Goal: Task Accomplishment & Management: Manage account settings

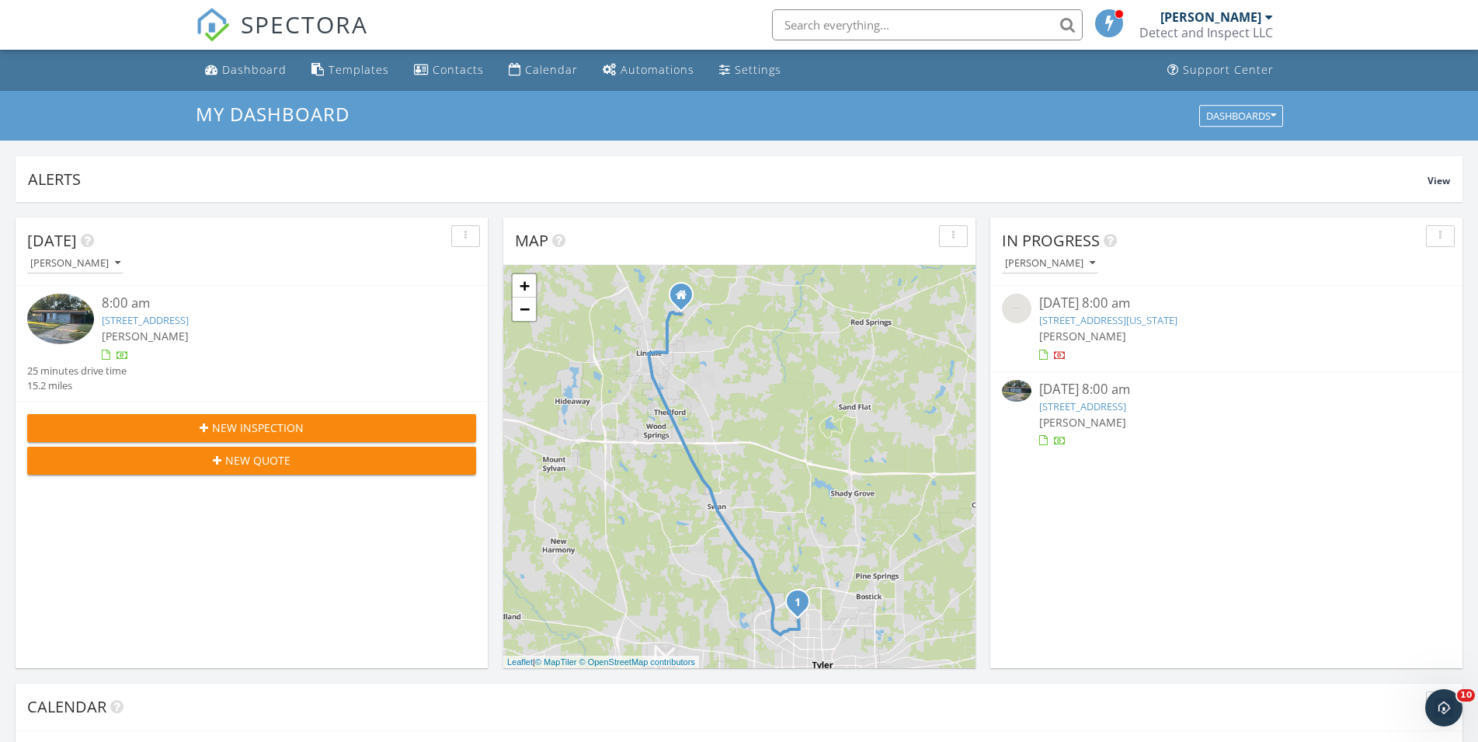
click at [189, 317] on link "1402 Manor Way St, Tyler, TX 75702" at bounding box center [145, 320] width 87 height 14
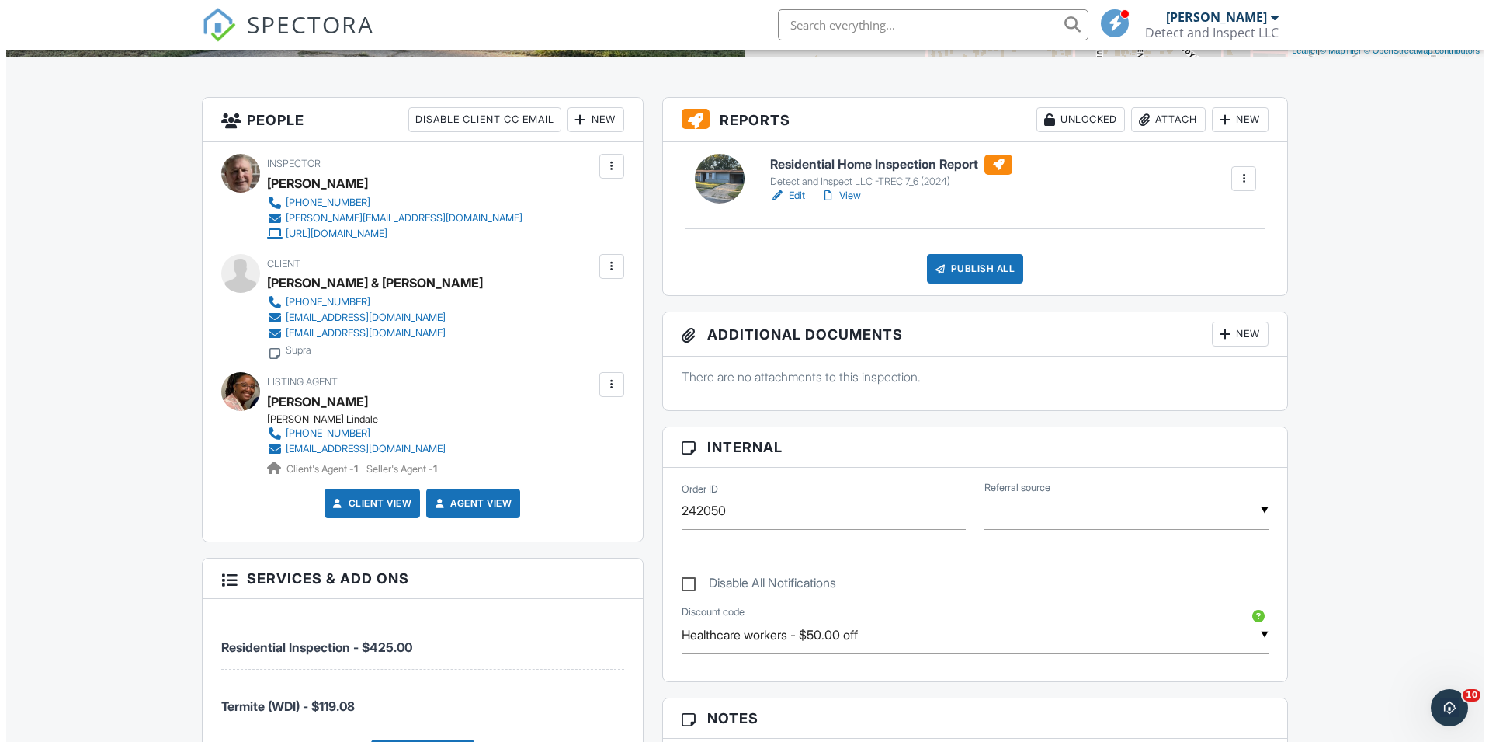
scroll to position [374, 0]
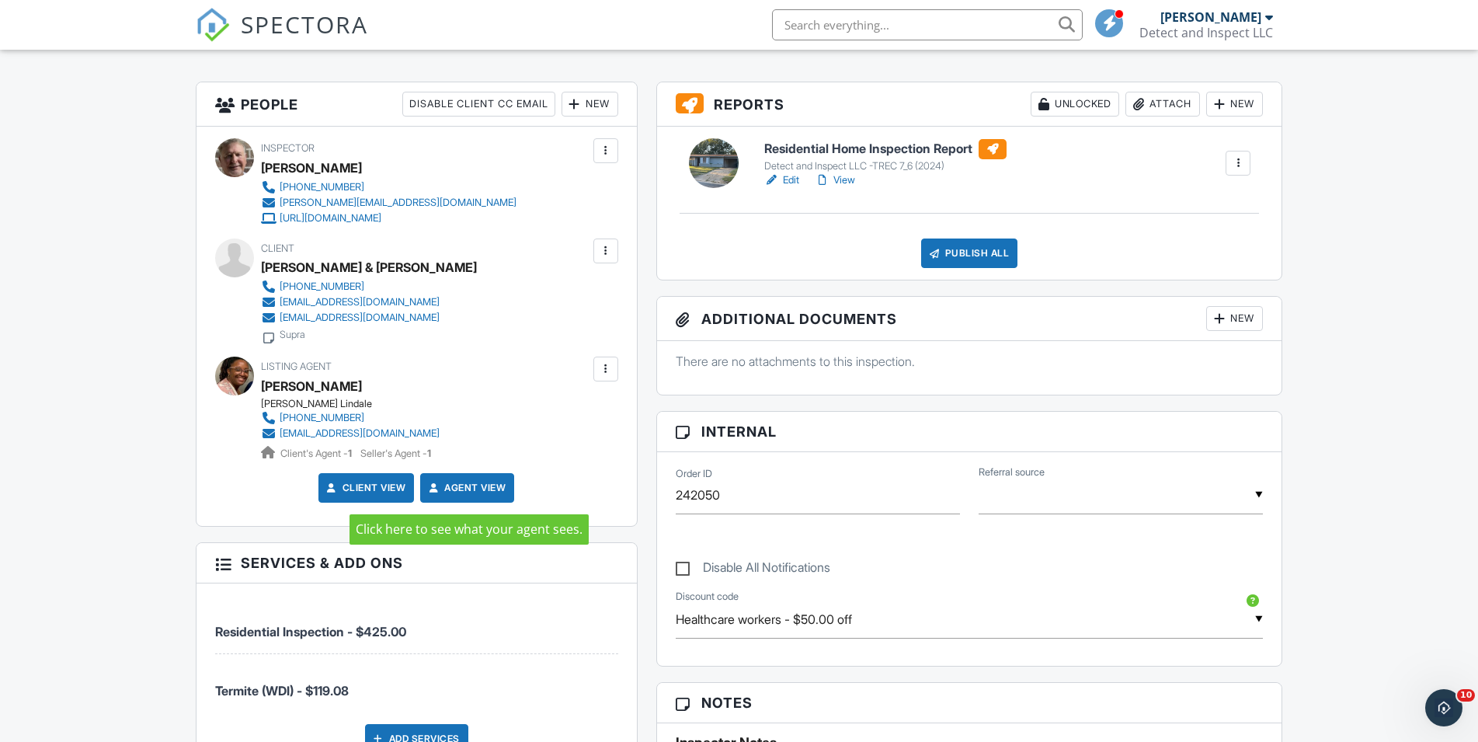
click at [459, 485] on link "Agent View" at bounding box center [466, 488] width 80 height 16
click at [603, 367] on div at bounding box center [606, 369] width 16 height 16
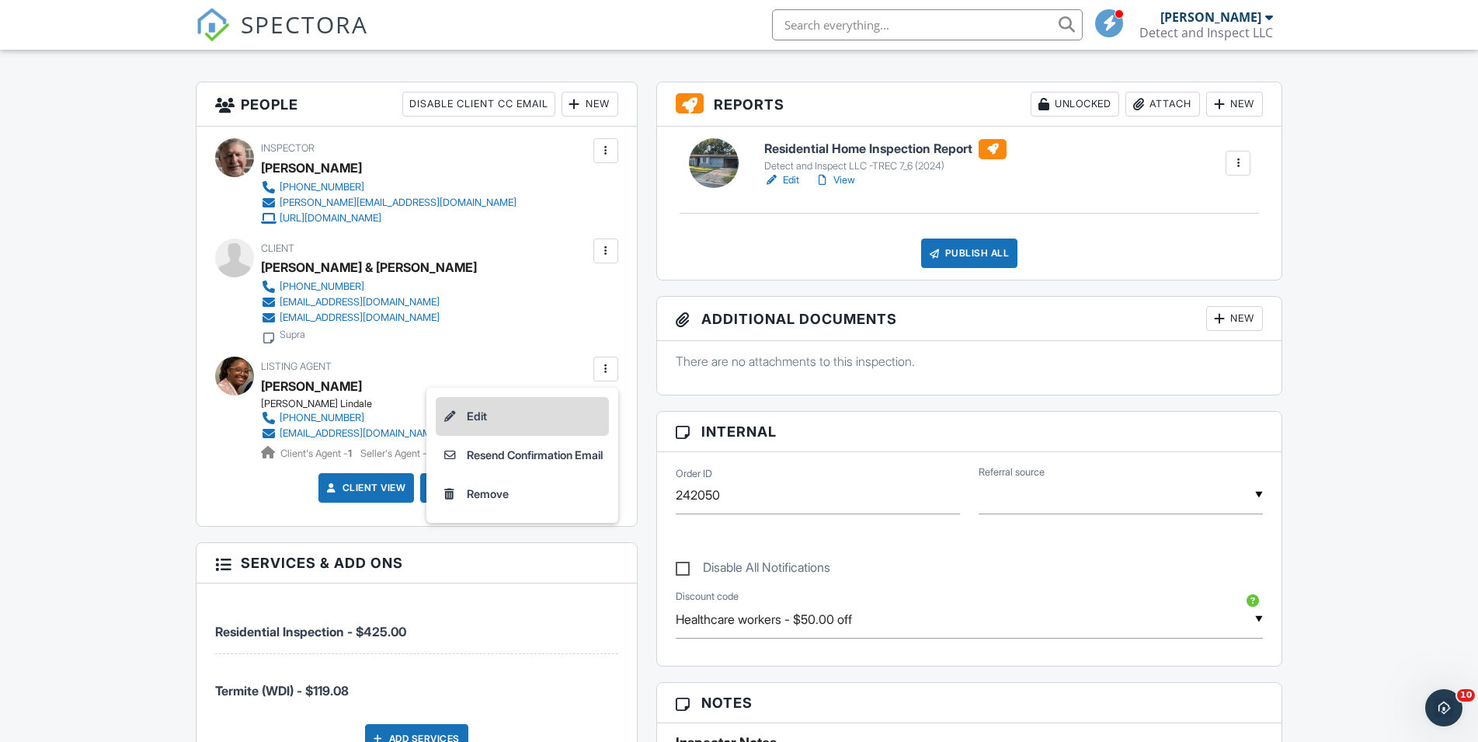
click at [555, 414] on li "Edit" at bounding box center [522, 416] width 173 height 39
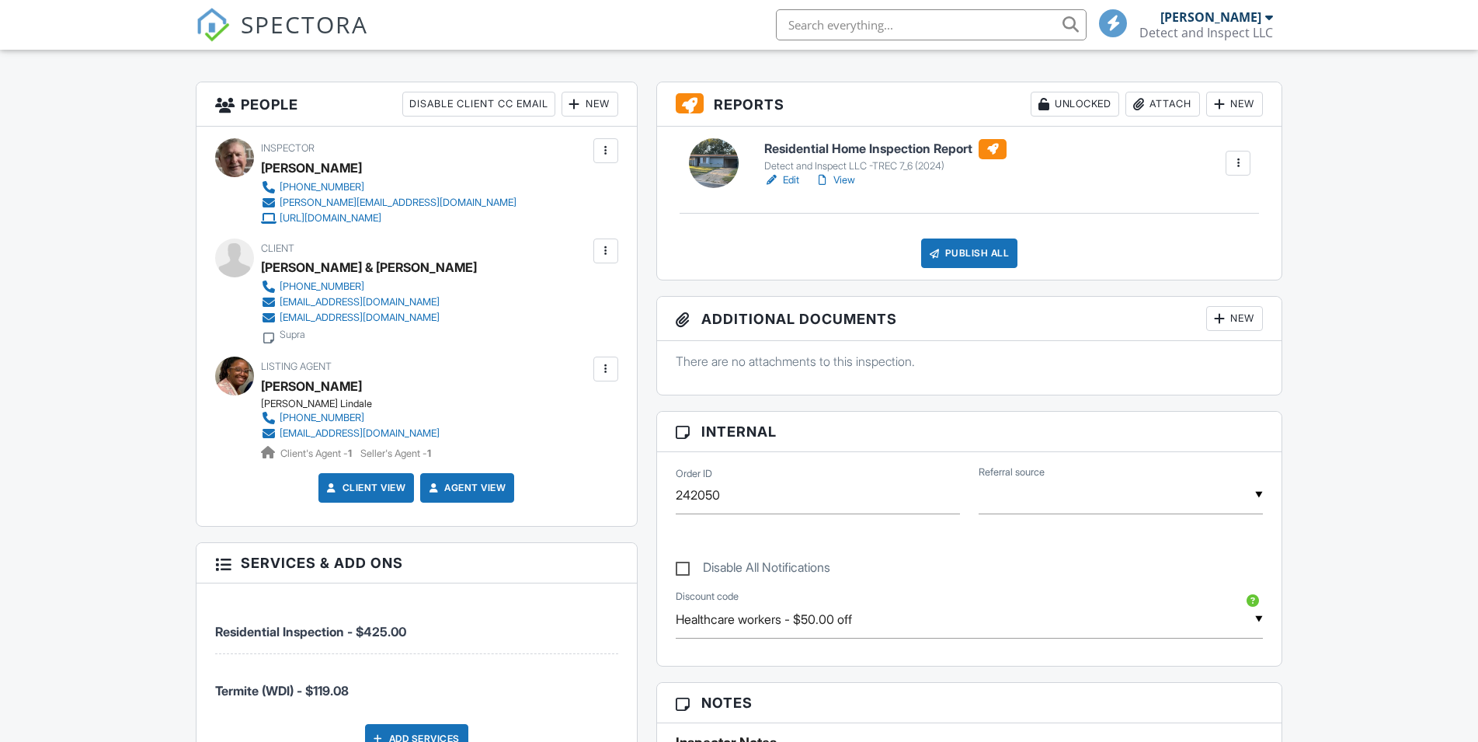
click at [603, 365] on div at bounding box center [606, 369] width 16 height 16
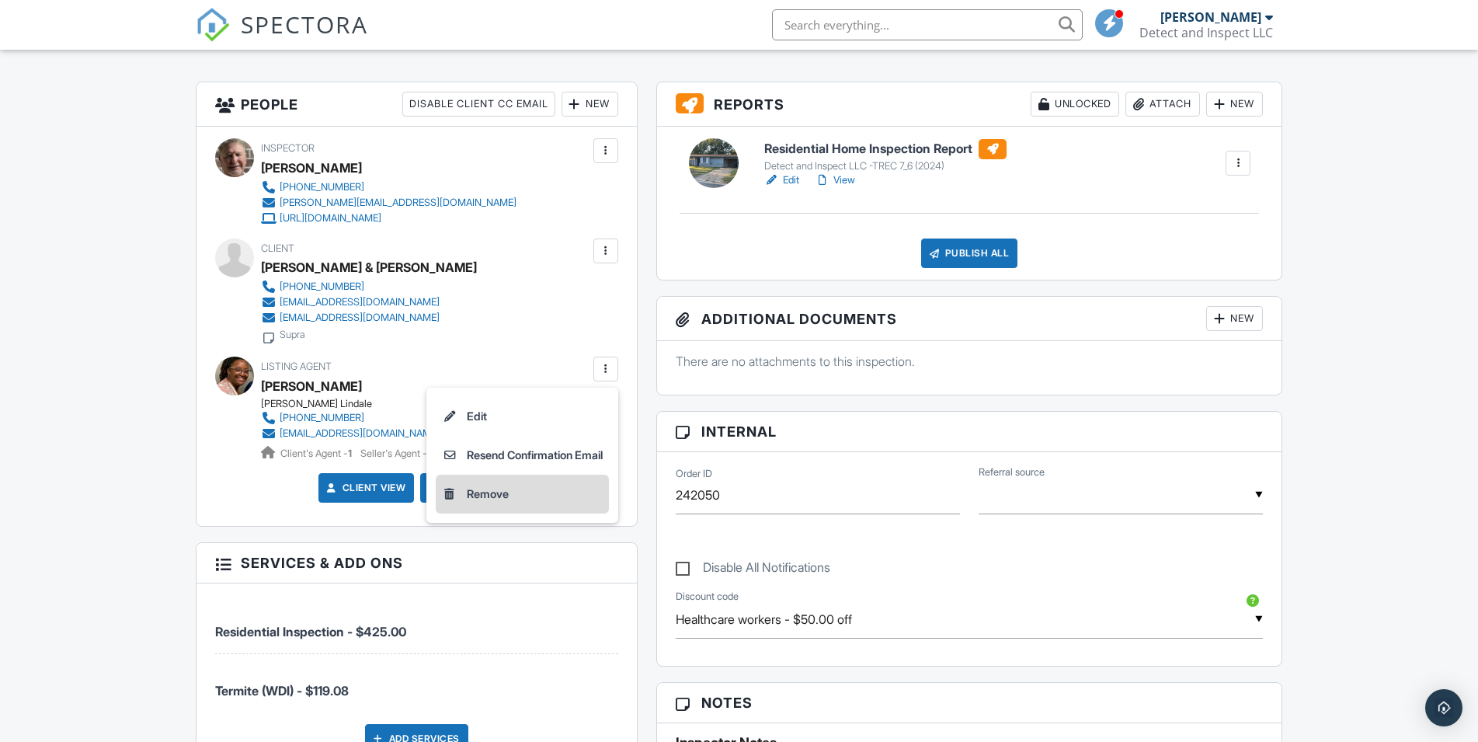
click at [540, 499] on li "Remove" at bounding box center [522, 493] width 173 height 39
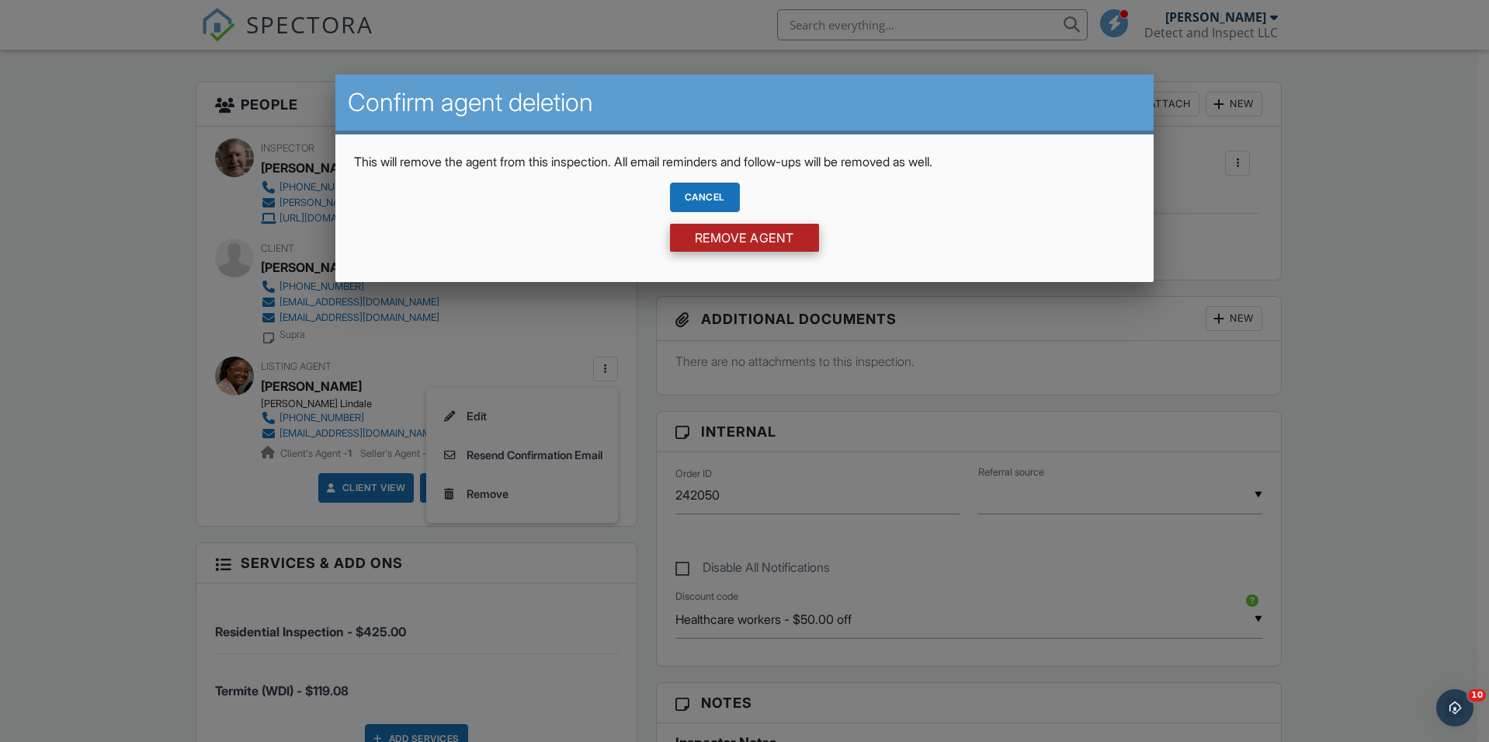
click at [725, 235] on input "Remove Agent" at bounding box center [744, 238] width 149 height 28
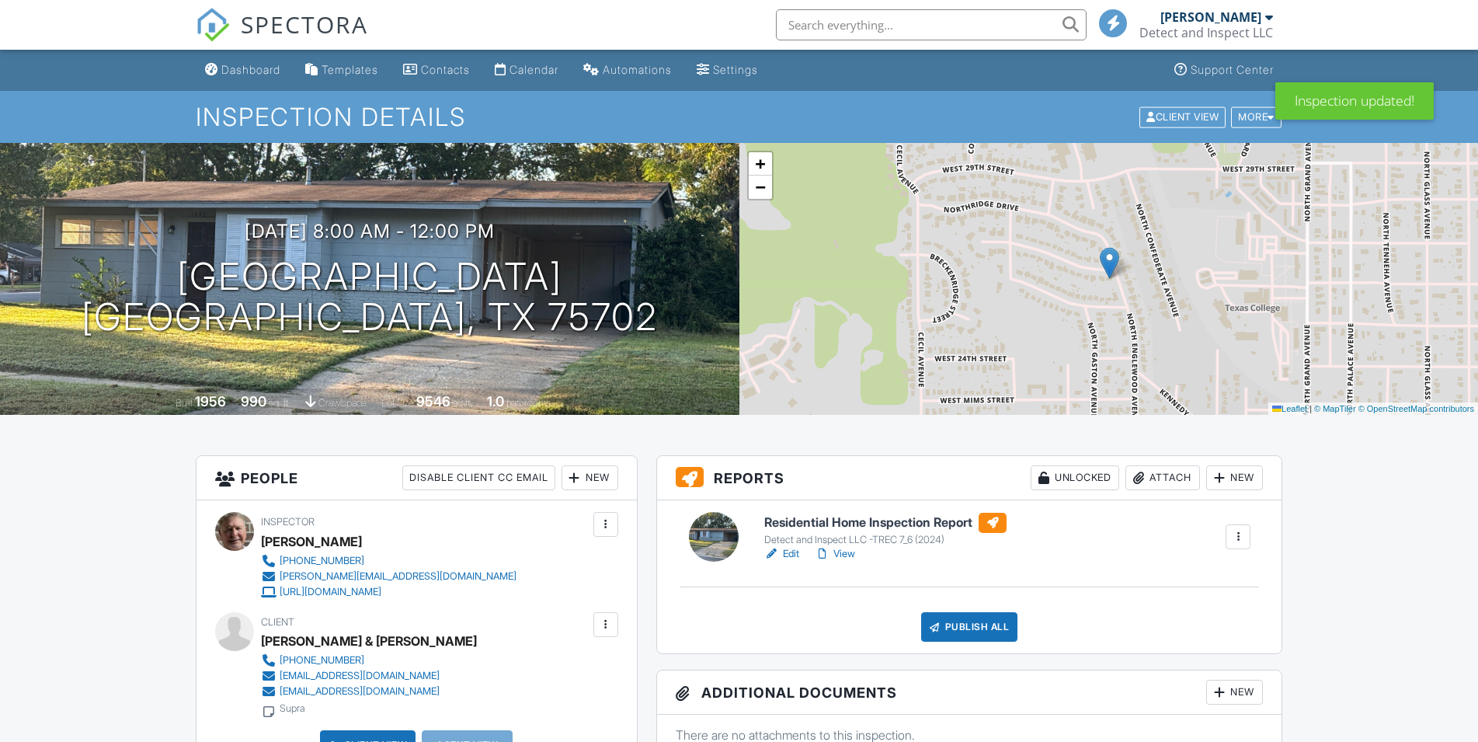
click at [582, 473] on div "New" at bounding box center [589, 477] width 57 height 25
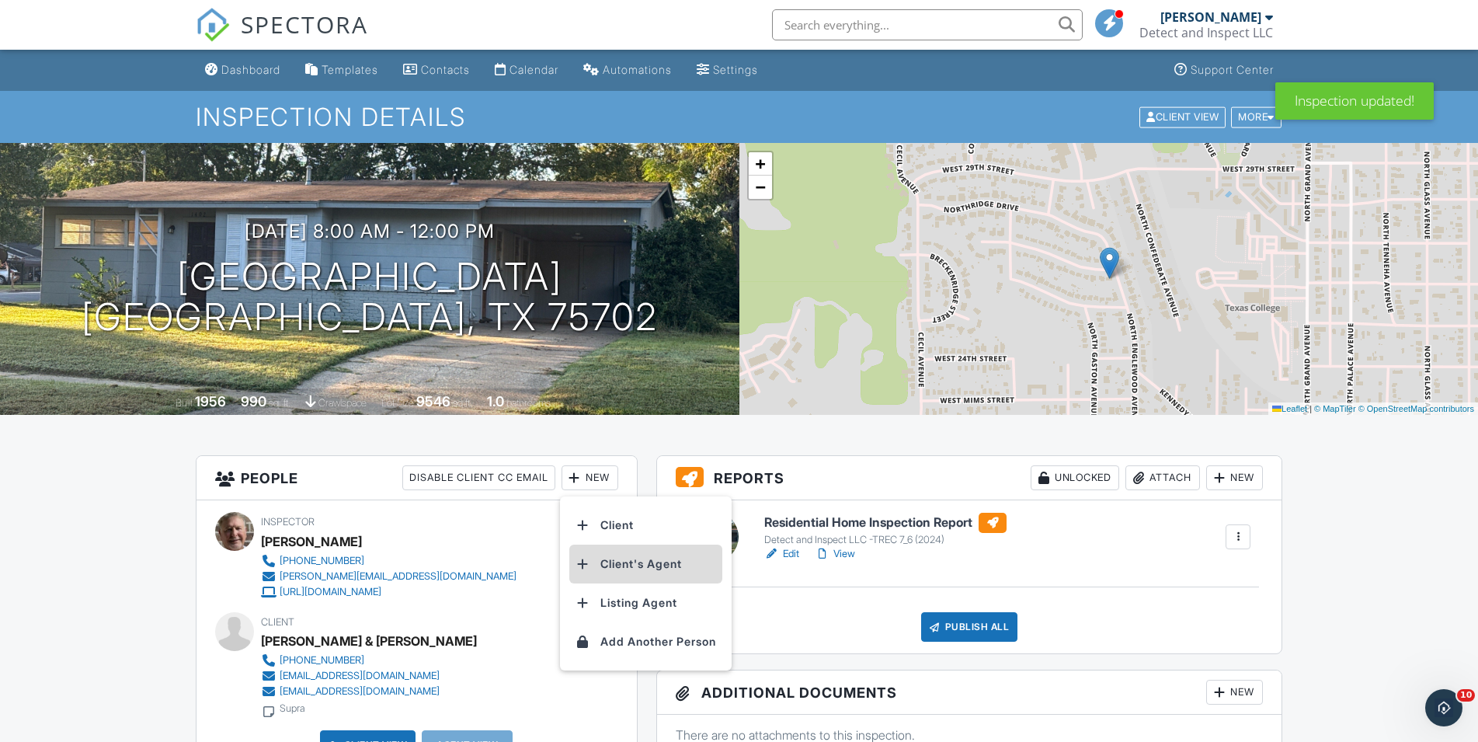
click at [615, 565] on li "Client's Agent" at bounding box center [645, 563] width 153 height 39
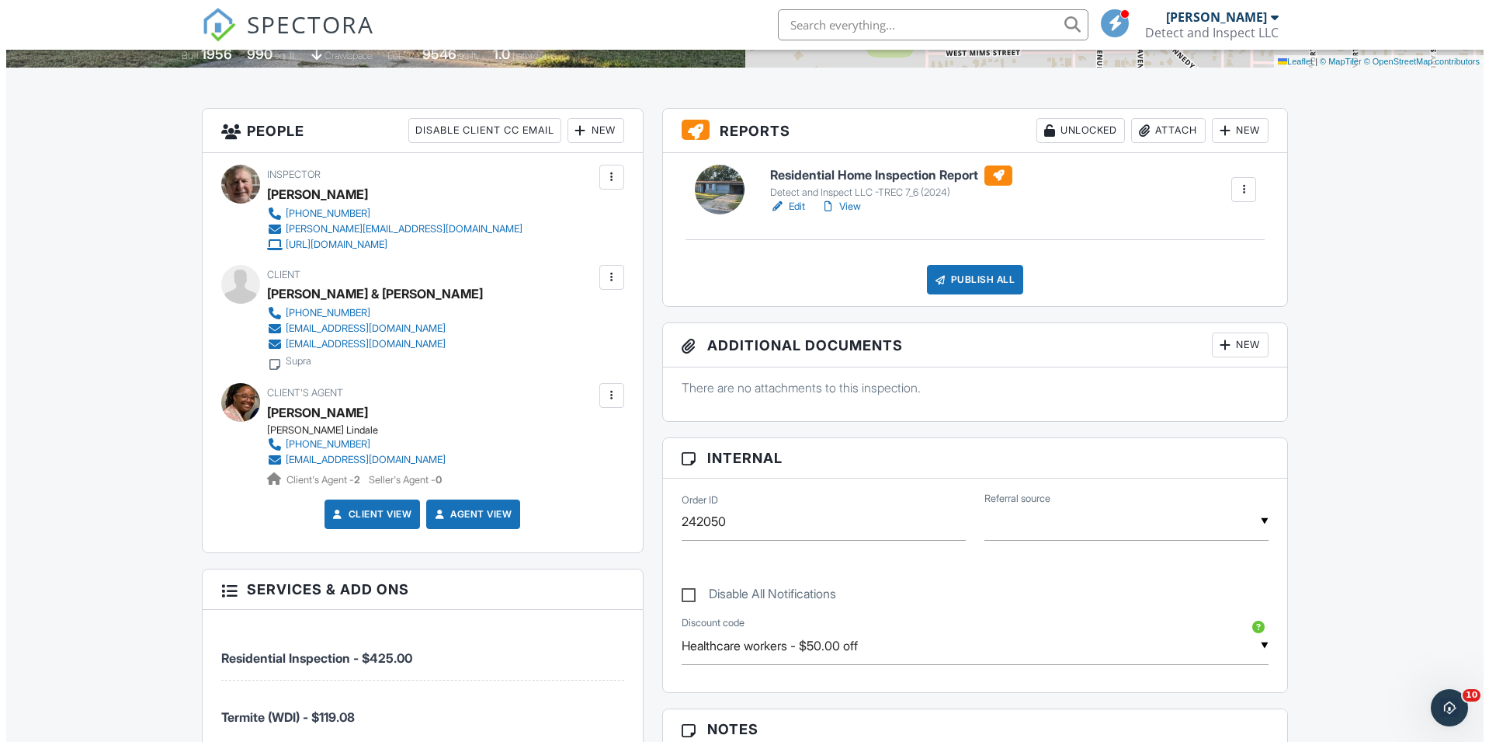
scroll to position [365, 0]
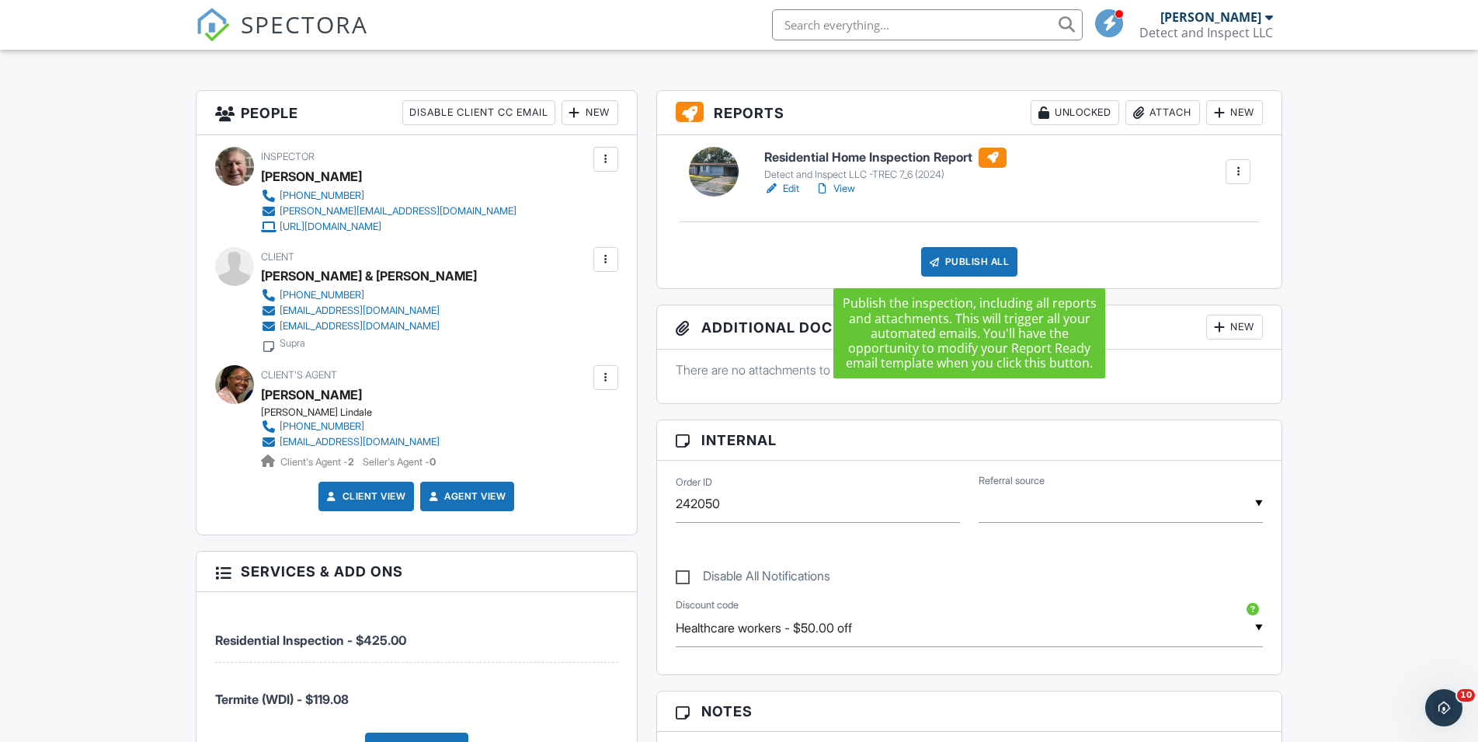
click at [950, 266] on div "Publish All" at bounding box center [969, 262] width 97 height 30
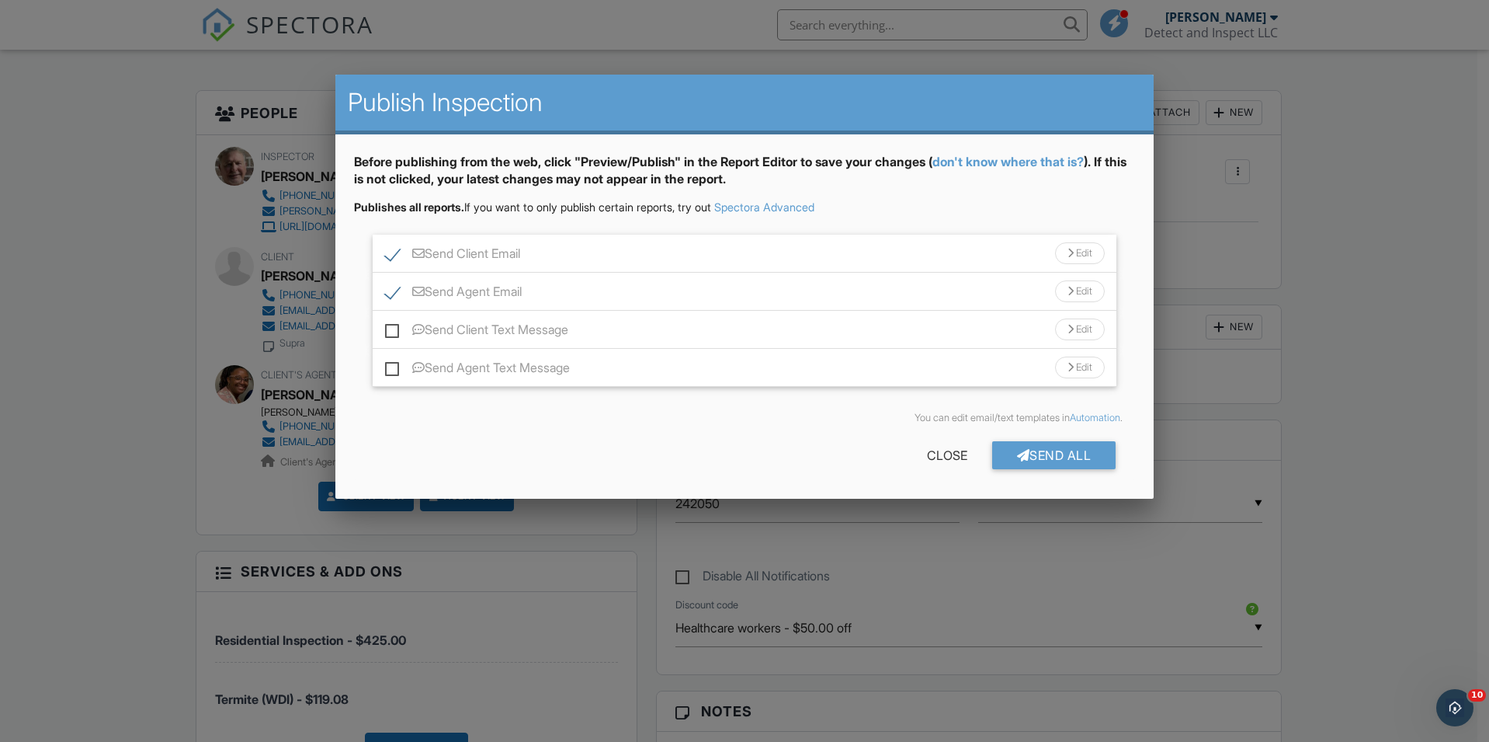
click at [393, 335] on label "Send Client Text Message" at bounding box center [476, 331] width 183 height 19
click at [393, 327] on input "Send Client Text Message" at bounding box center [390, 322] width 10 height 10
checkbox input "true"
click at [395, 367] on label "Send Agent Text Message" at bounding box center [477, 369] width 185 height 19
click at [395, 365] on input "Send Agent Text Message" at bounding box center [390, 360] width 10 height 10
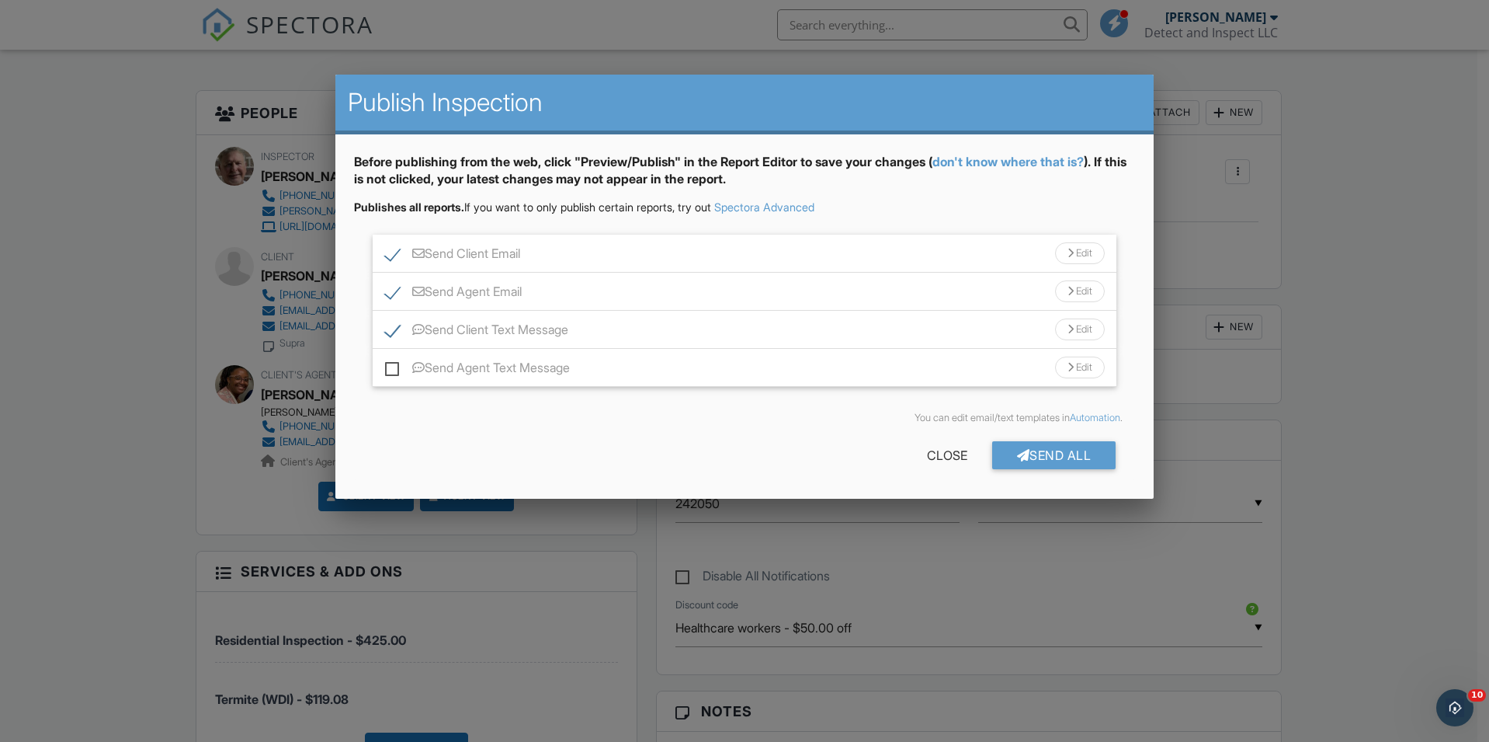
checkbox input "true"
click at [1062, 452] on div "Send All" at bounding box center [1054, 455] width 124 height 28
